Goal: Information Seeking & Learning: Check status

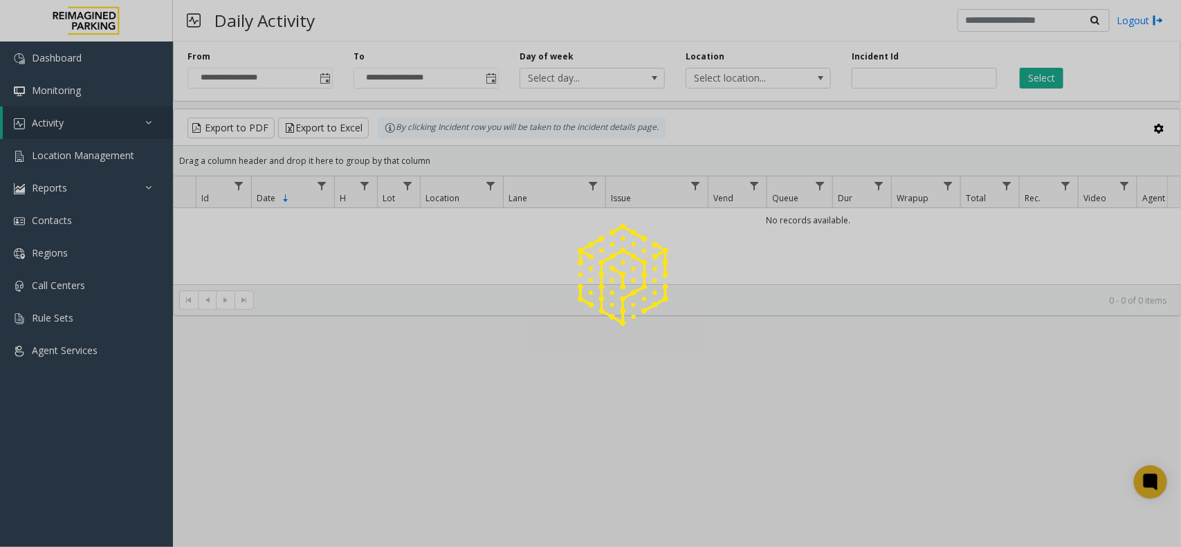
click at [50, 118] on span "Activity" at bounding box center [48, 122] width 32 height 13
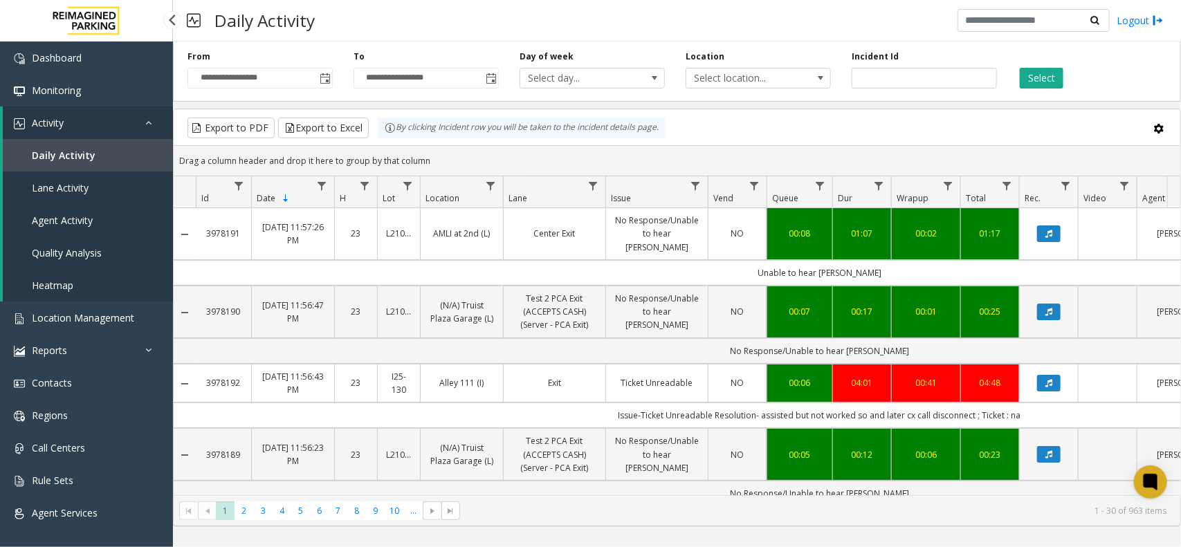
click at [73, 156] on span "Daily Activity" at bounding box center [64, 155] width 64 height 13
click at [1036, 73] on button "Select" at bounding box center [1041, 78] width 44 height 21
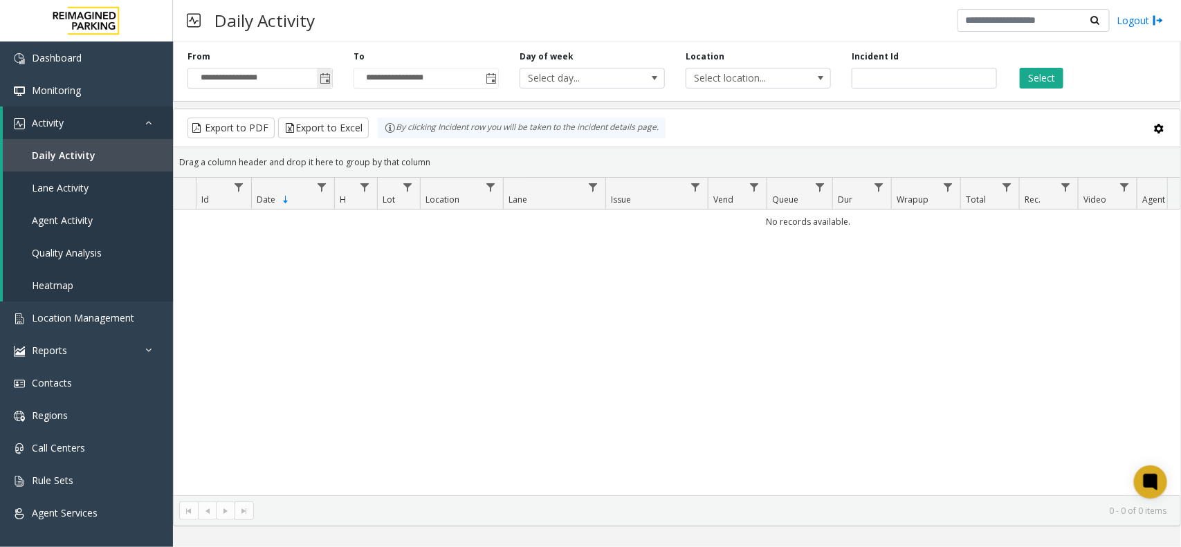
click at [326, 76] on span "Toggle popup" at bounding box center [325, 78] width 11 height 11
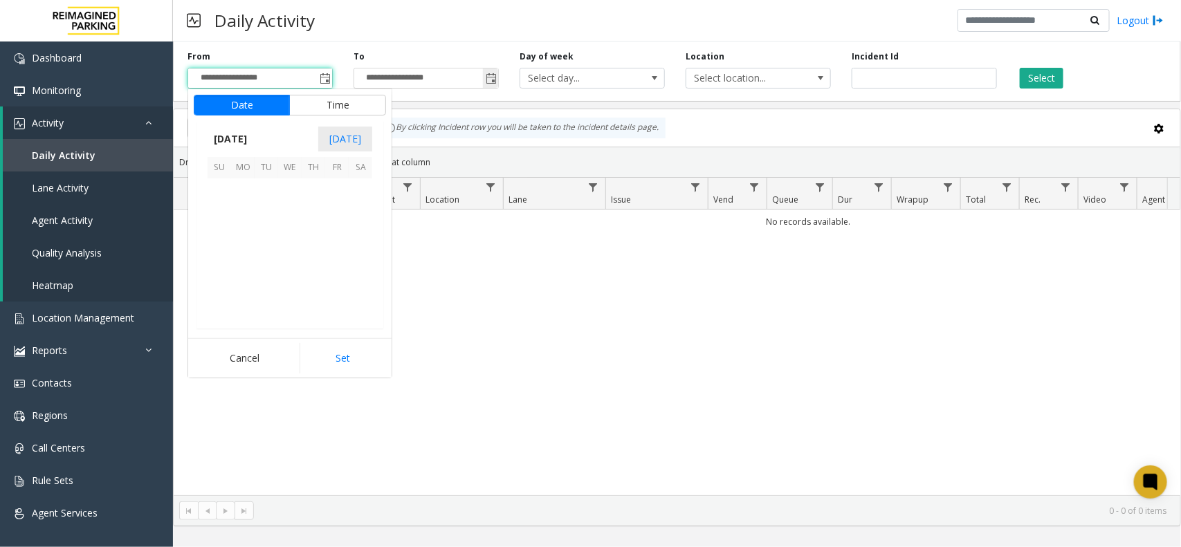
scroll to position [248095, 0]
click at [237, 202] on span "8" at bounding box center [243, 214] width 24 height 24
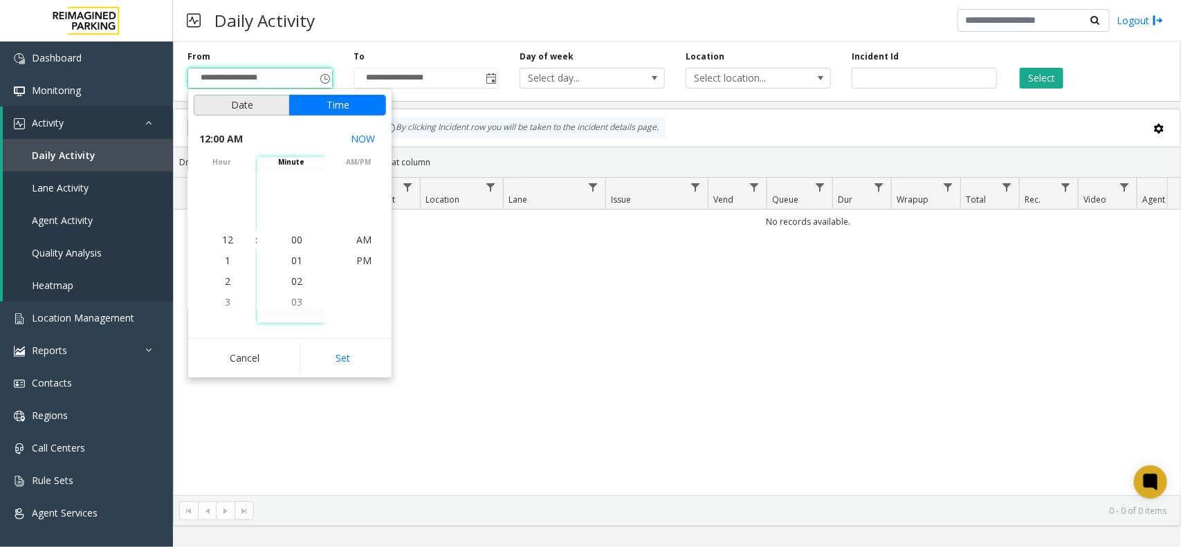
click at [242, 105] on button "Date" at bounding box center [242, 105] width 96 height 21
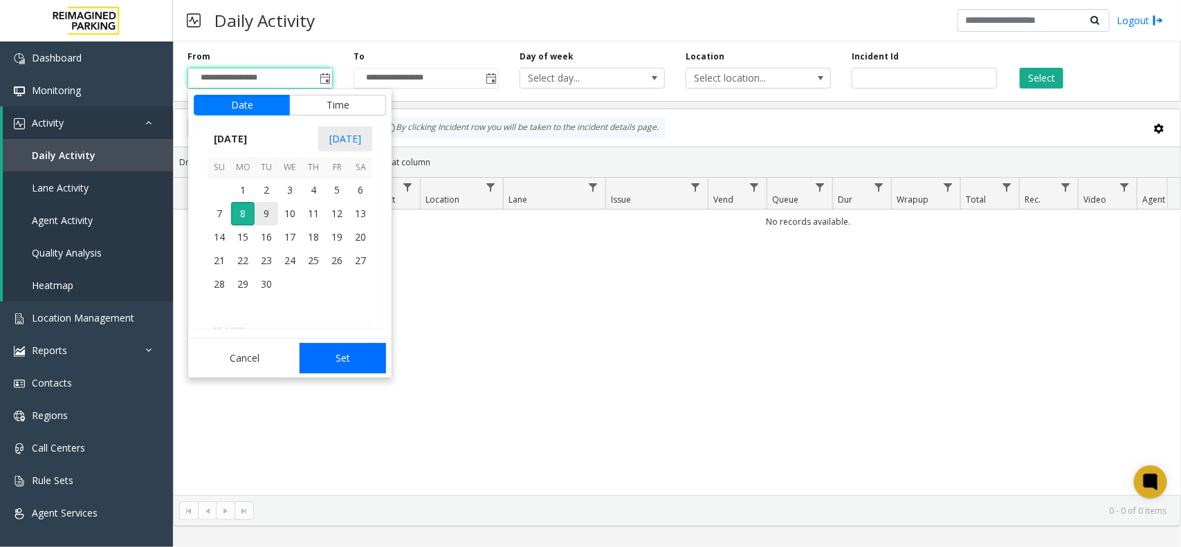
click at [328, 349] on button "Set" at bounding box center [342, 358] width 87 height 30
type input "**********"
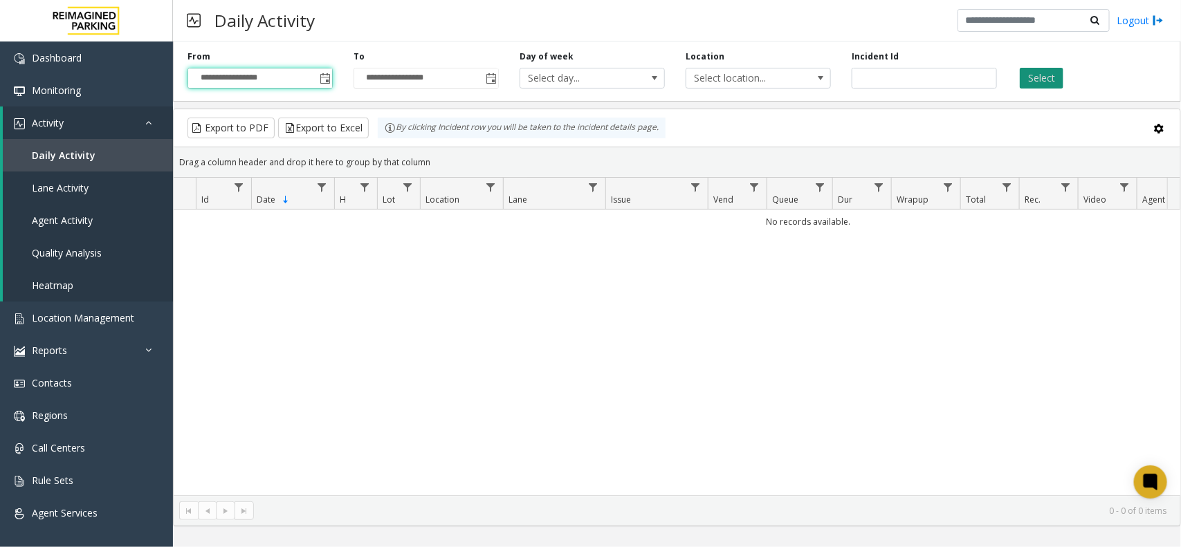
click at [1038, 80] on button "Select" at bounding box center [1041, 78] width 44 height 21
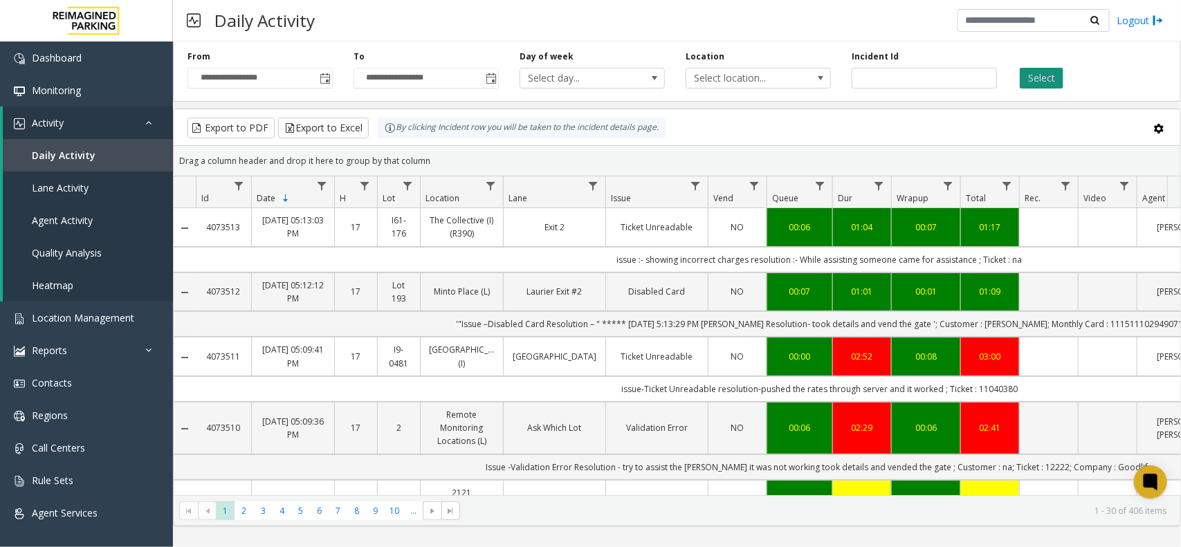
click at [1044, 73] on button "Select" at bounding box center [1041, 78] width 44 height 21
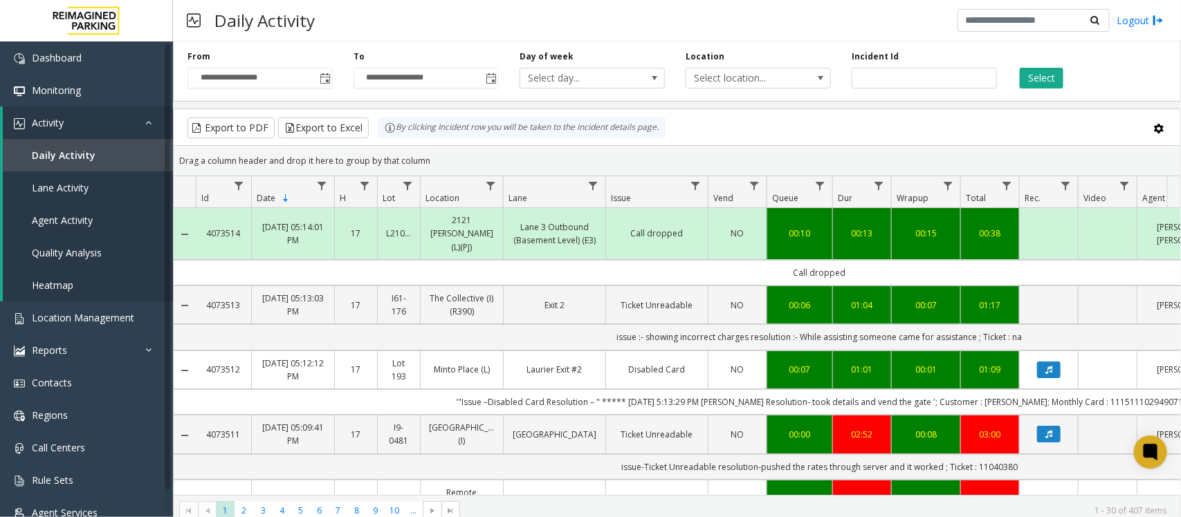
click at [589, 29] on div "Daily Activity Logout" at bounding box center [677, 20] width 1008 height 41
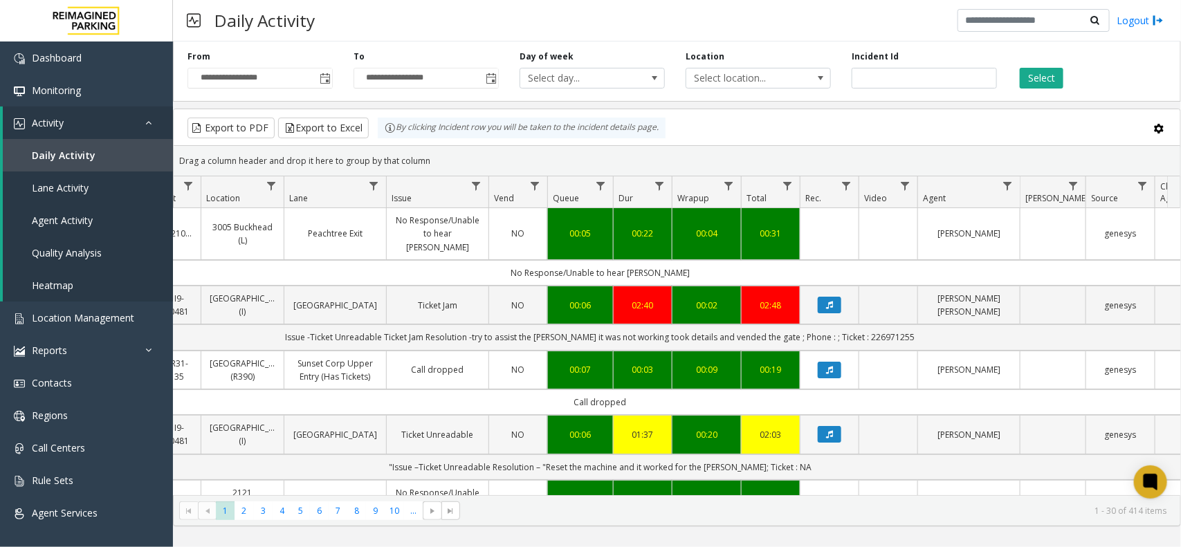
scroll to position [0, 225]
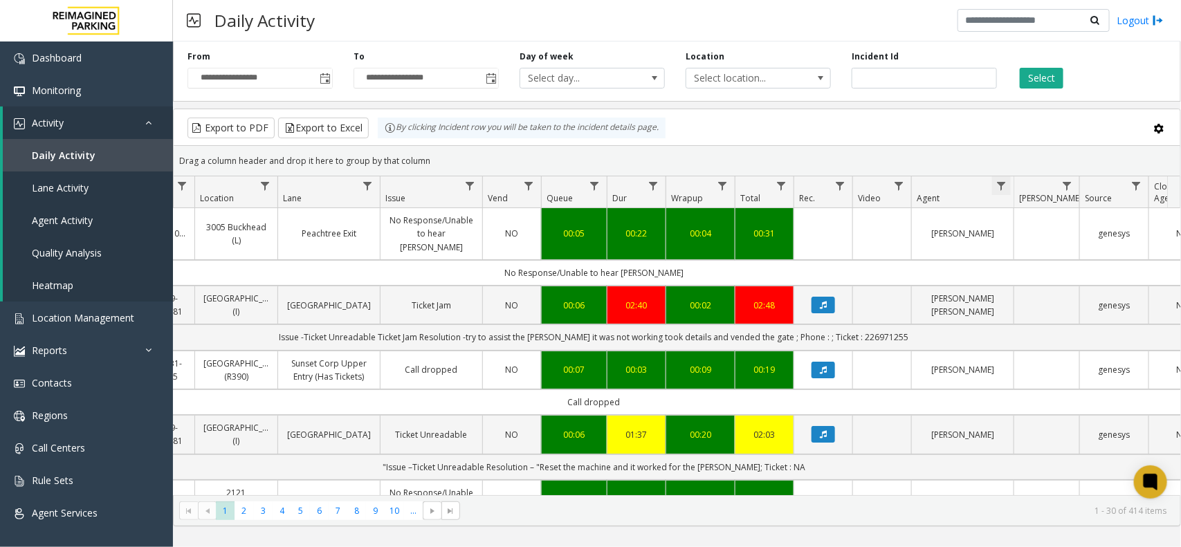
click at [1000, 190] on span "Data table" at bounding box center [1000, 186] width 11 height 11
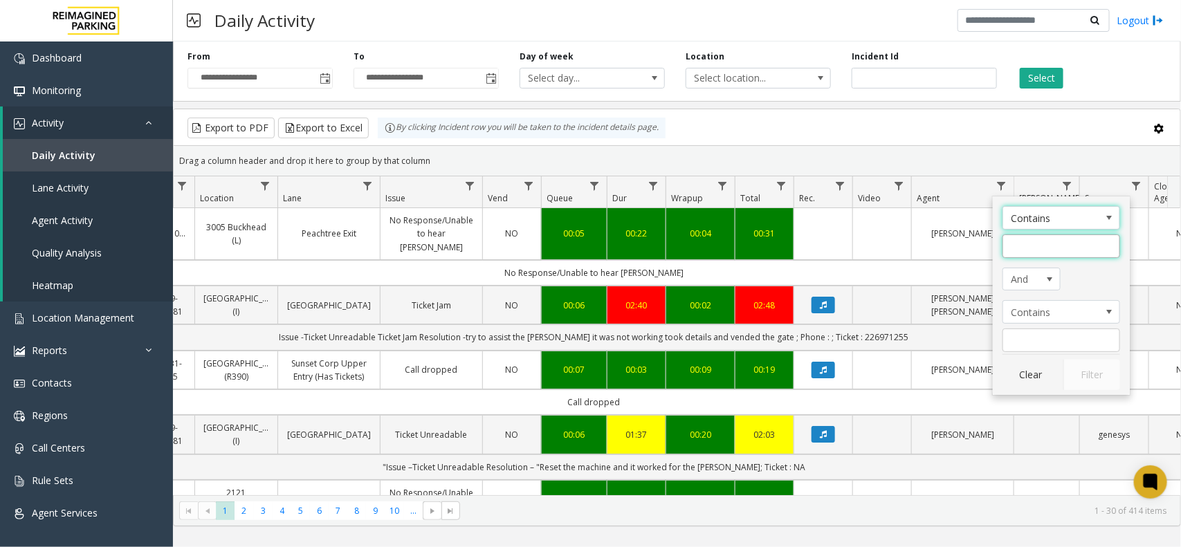
click at [1039, 244] on input "Agent Filter" at bounding box center [1061, 246] width 118 height 24
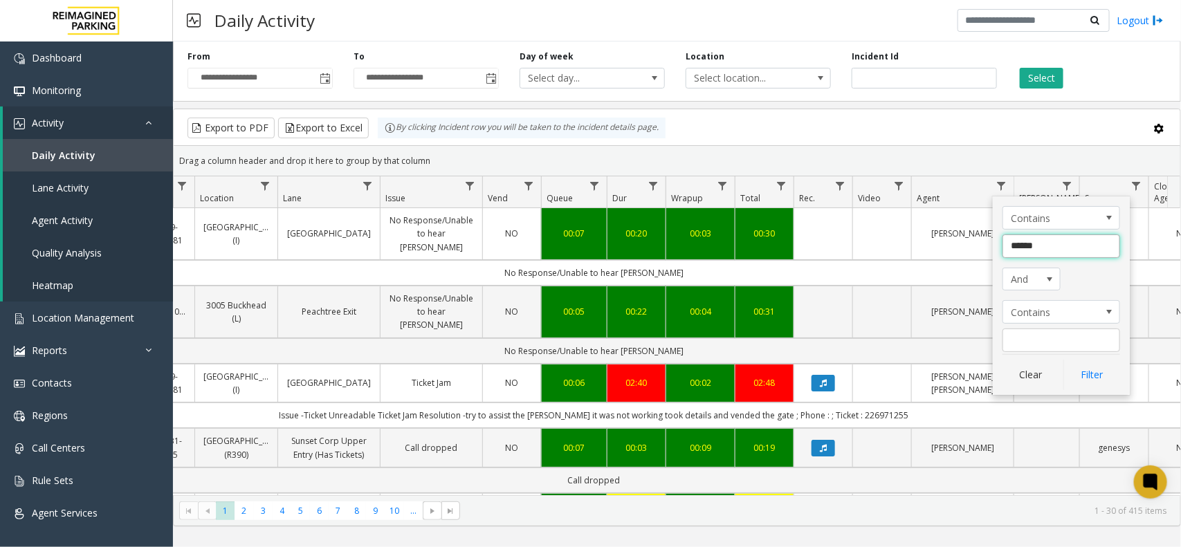
type input "*******"
click at [1103, 378] on button "Filter" at bounding box center [1091, 375] width 57 height 30
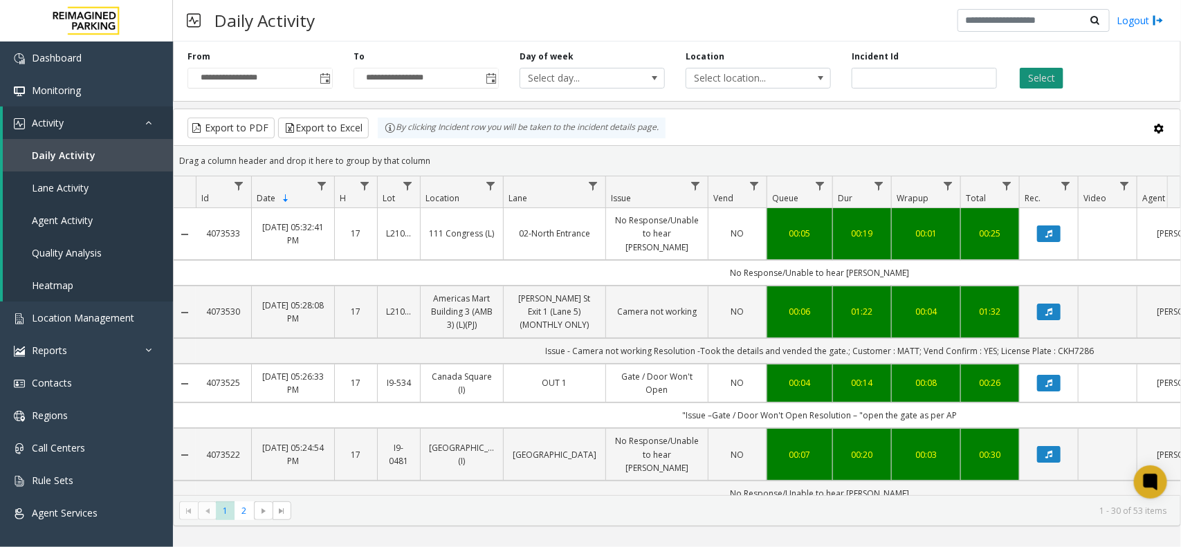
click at [1032, 82] on button "Select" at bounding box center [1041, 78] width 44 height 21
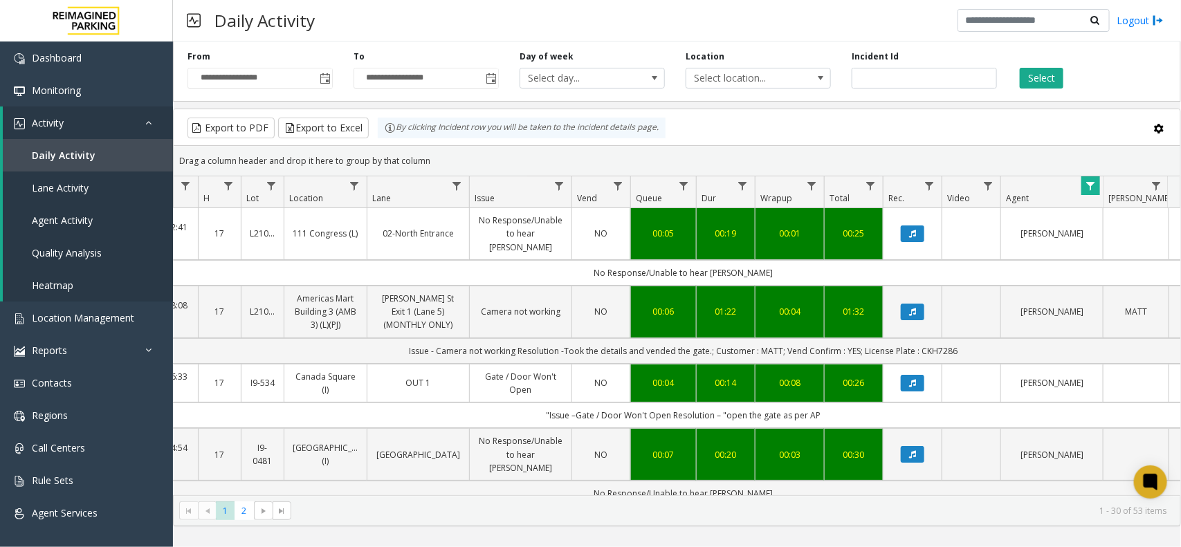
click at [1094, 185] on span "Data table" at bounding box center [1089, 186] width 11 height 11
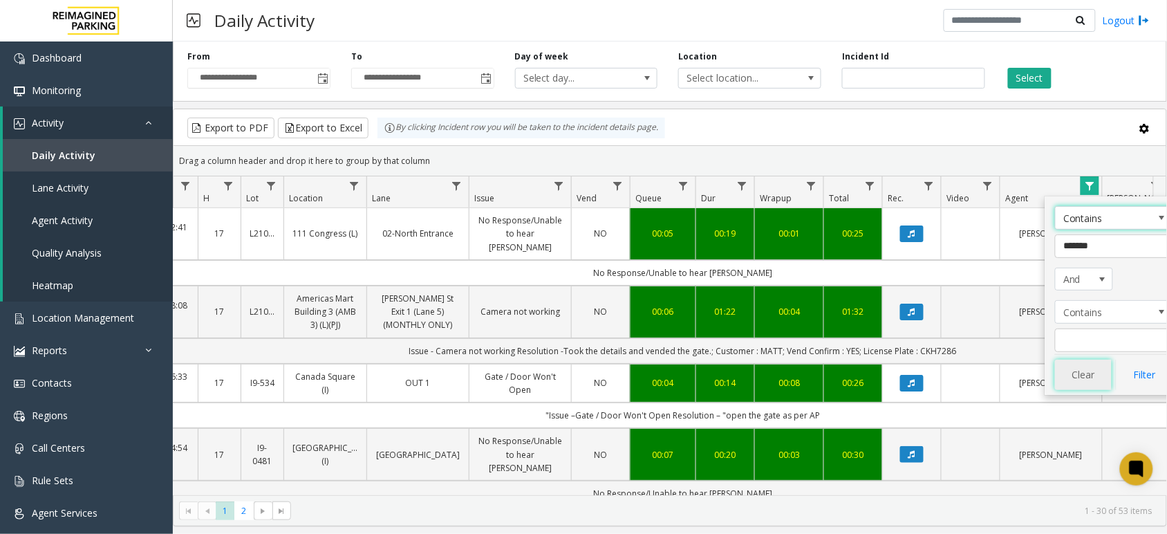
click at [1093, 380] on button "Clear" at bounding box center [1083, 375] width 57 height 30
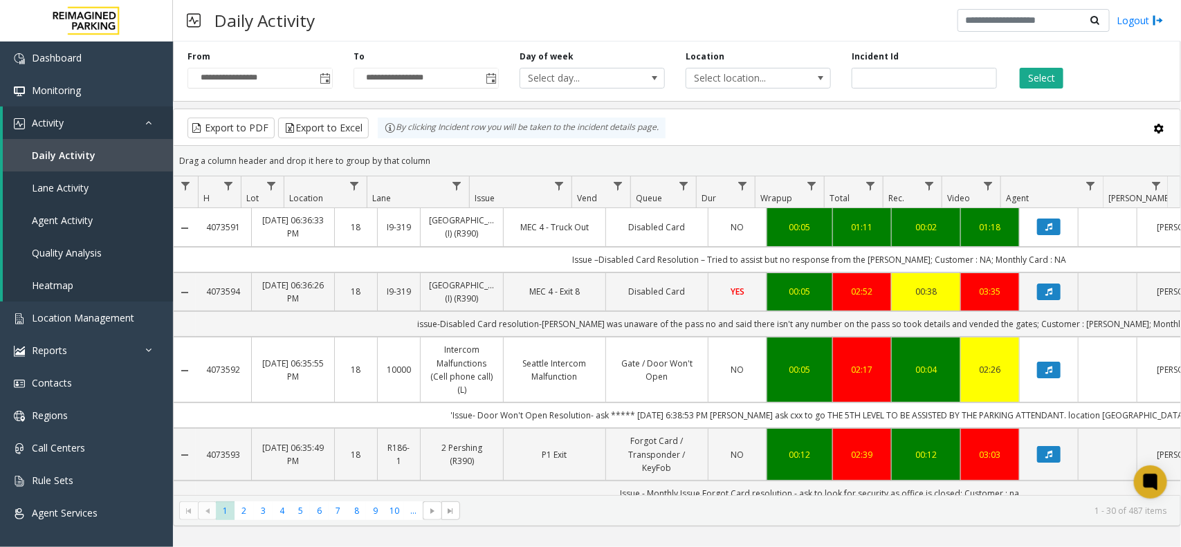
scroll to position [0, 136]
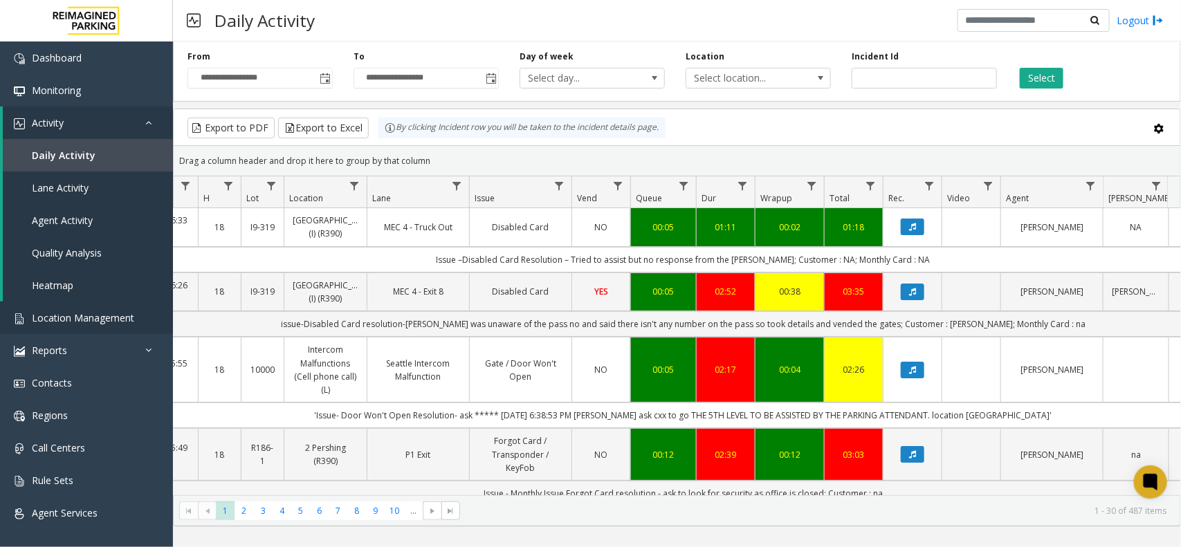
click at [90, 306] on app-root "**********" at bounding box center [590, 273] width 1181 height 547
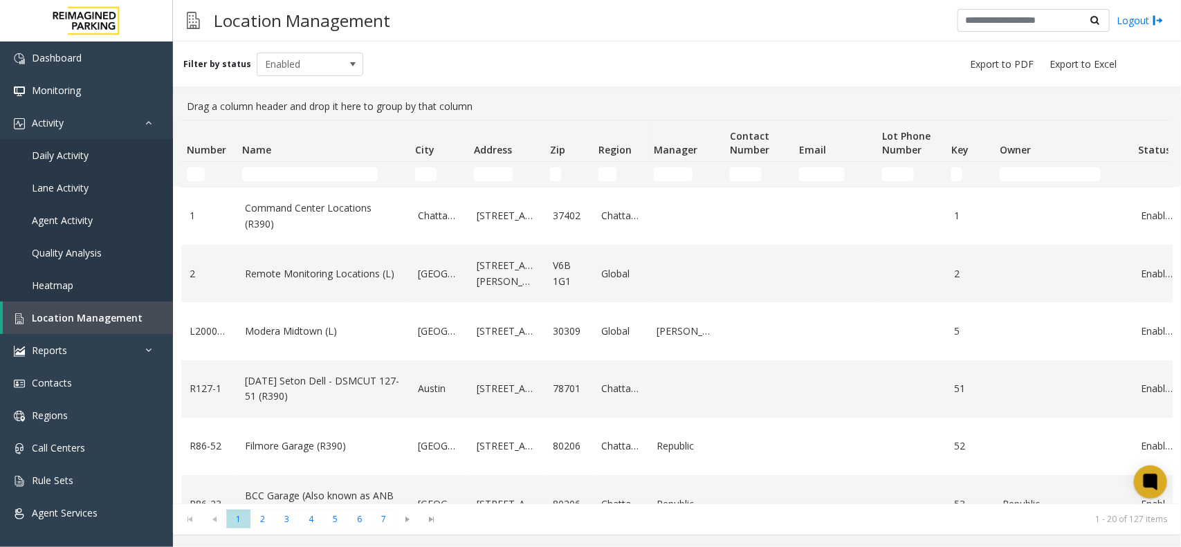
click at [261, 165] on td "Name Filter" at bounding box center [323, 174] width 173 height 25
click at [277, 174] on input "Name Filter" at bounding box center [310, 174] width 136 height 14
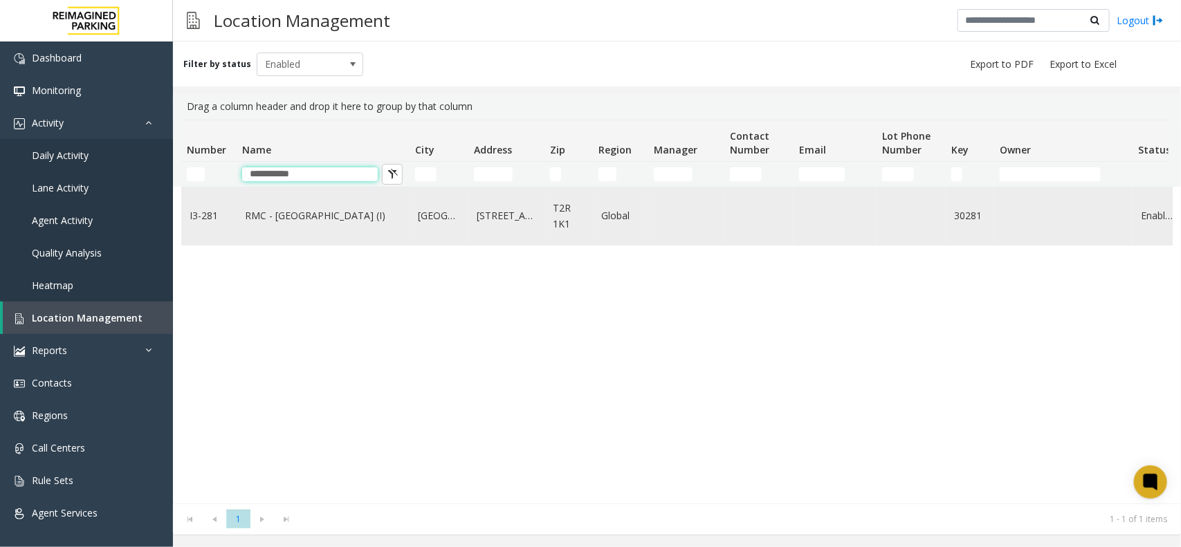
type input "**********"
click at [364, 220] on link "RMC - Mount Royal Village (I)" at bounding box center [323, 215] width 156 height 15
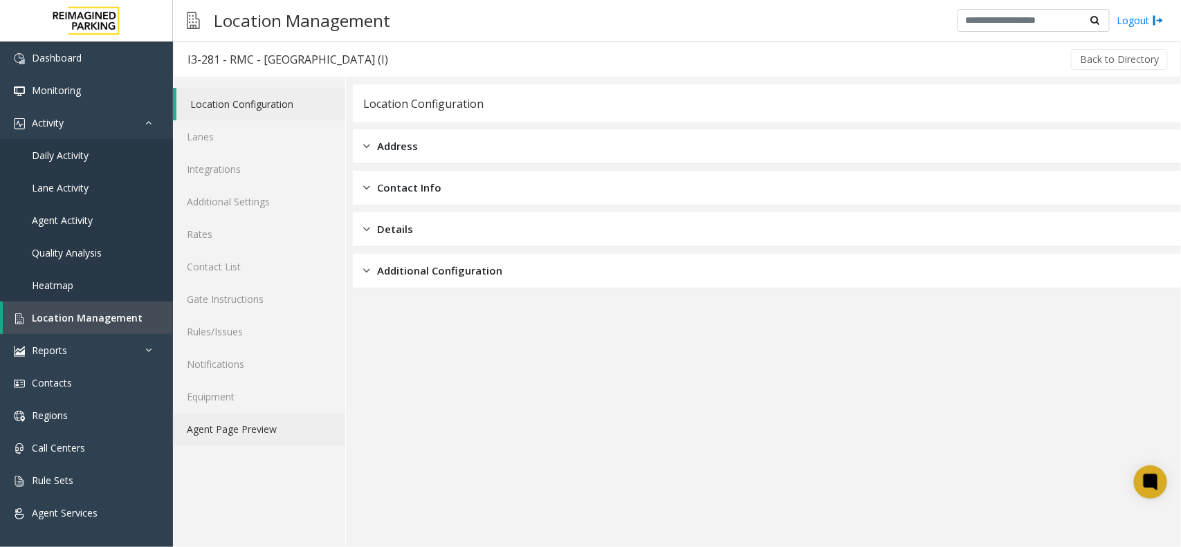
click at [198, 436] on link "Agent Page Preview" at bounding box center [259, 429] width 172 height 33
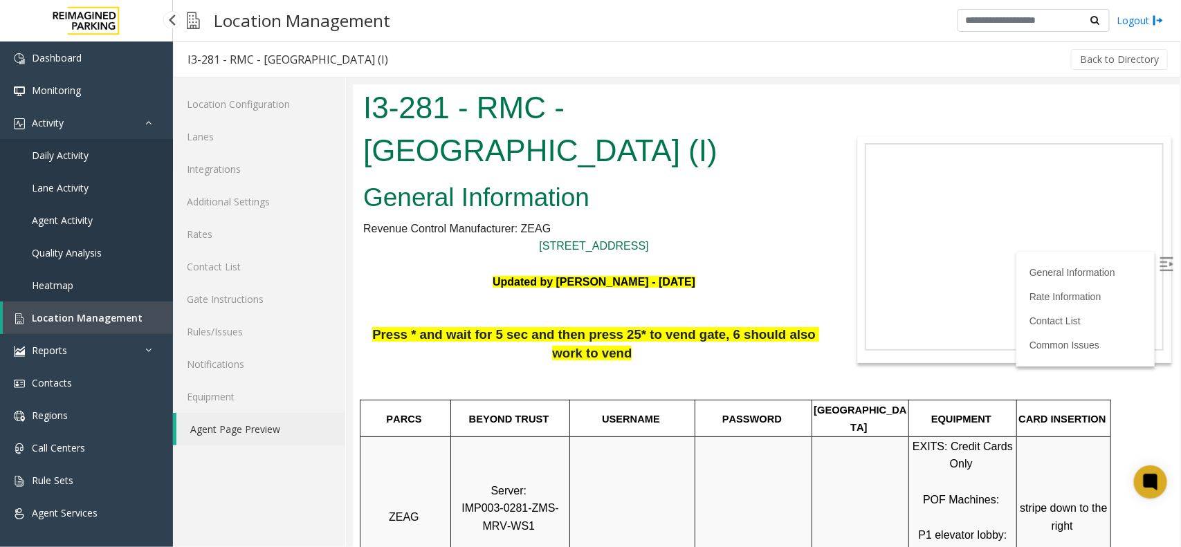
click at [73, 157] on span "Daily Activity" at bounding box center [60, 155] width 57 height 13
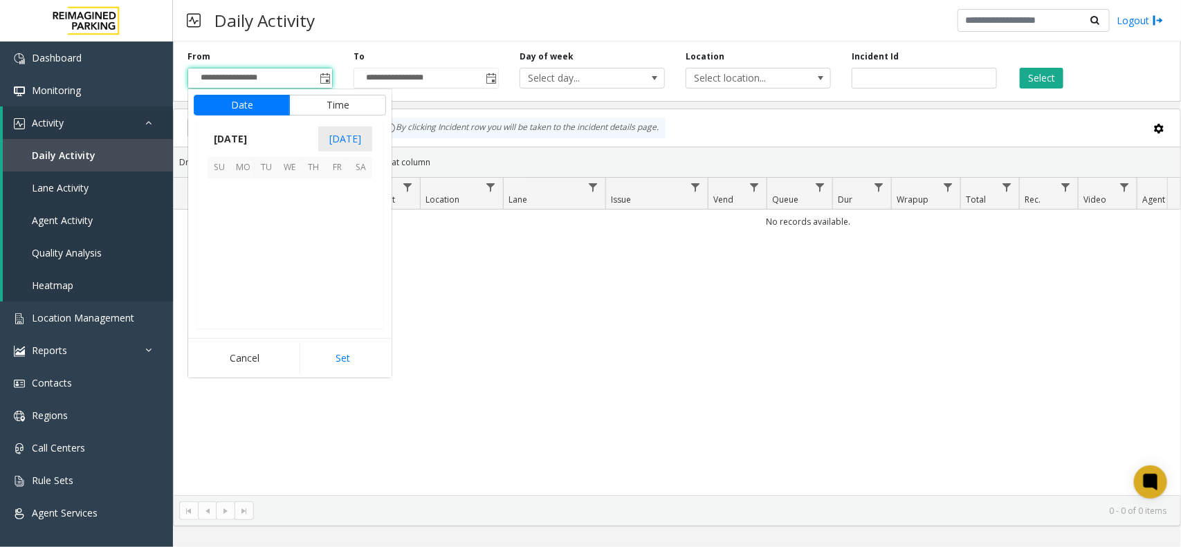
scroll to position [248095, 0]
click at [242, 215] on span "8" at bounding box center [243, 214] width 24 height 24
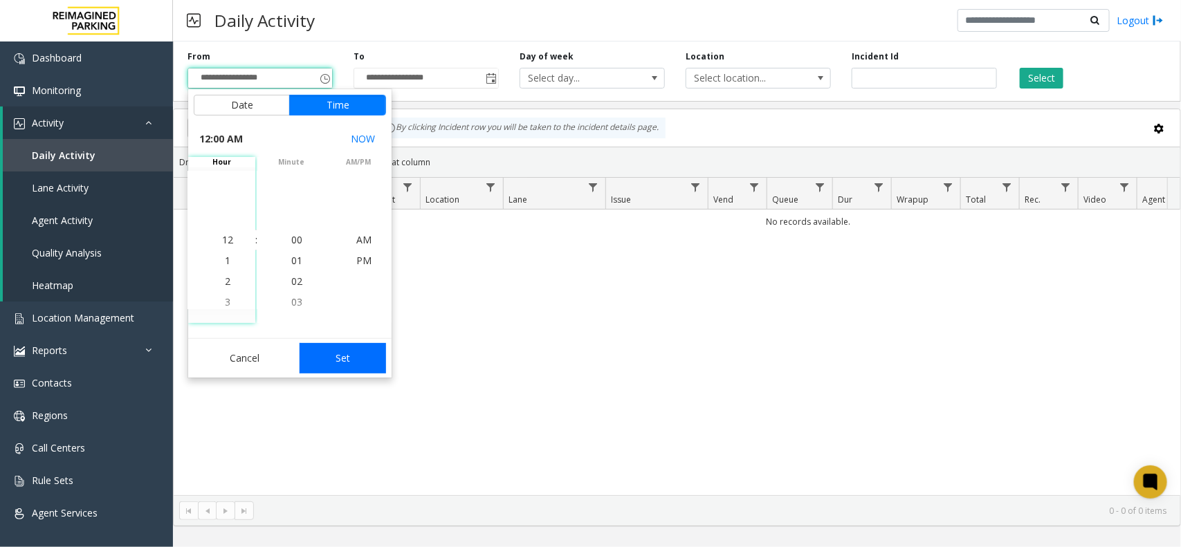
click at [353, 367] on button "Set" at bounding box center [342, 358] width 87 height 30
type input "**********"
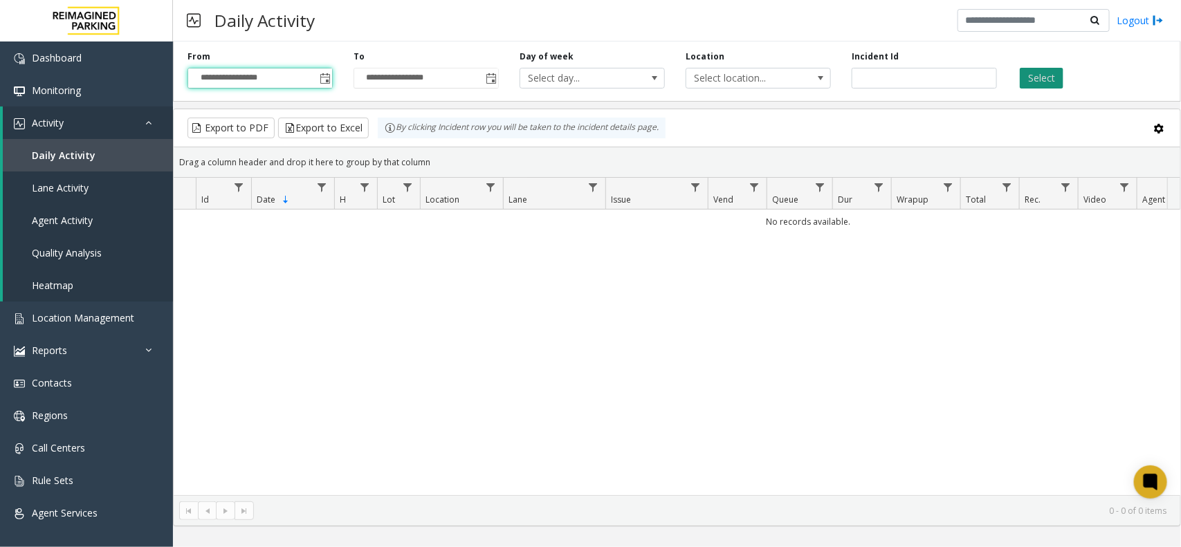
click at [1059, 85] on button "Select" at bounding box center [1041, 78] width 44 height 21
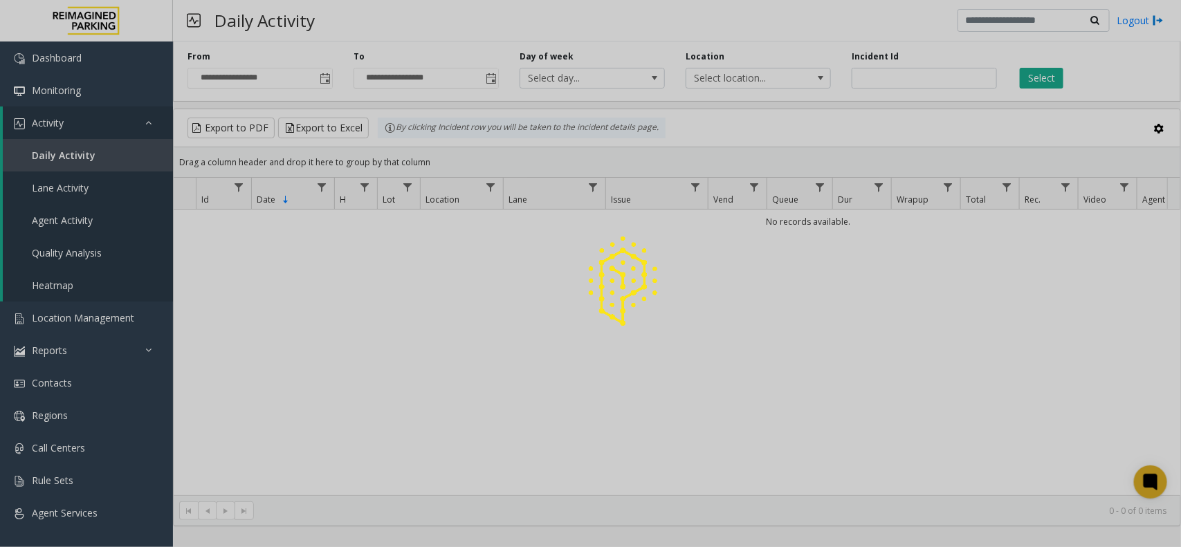
click at [1042, 80] on div at bounding box center [590, 273] width 1181 height 547
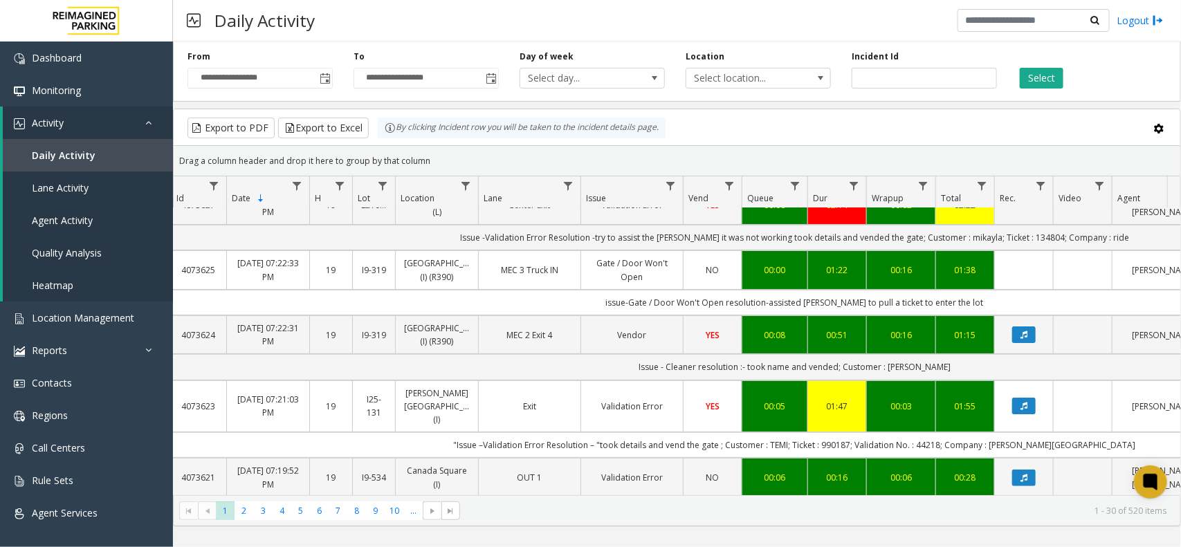
scroll to position [0, 28]
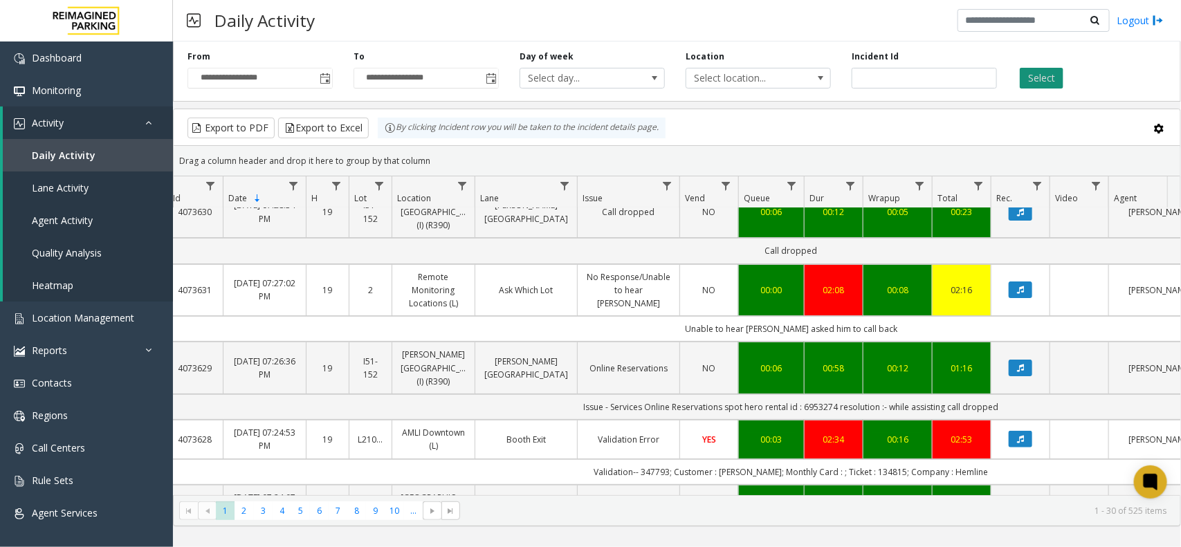
click at [1050, 70] on button "Select" at bounding box center [1041, 78] width 44 height 21
